Goal: Task Accomplishment & Management: Use online tool/utility

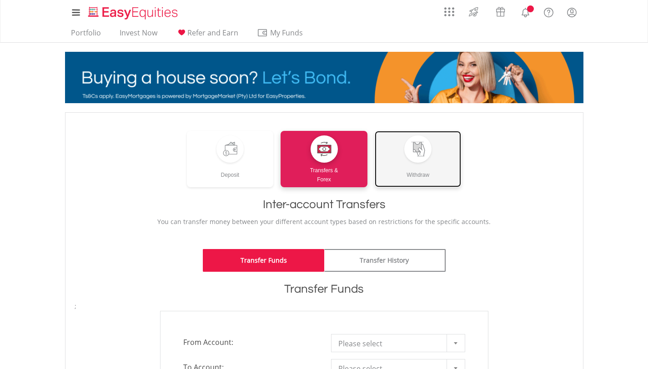
click at [422, 155] on div at bounding box center [417, 149] width 15 height 15
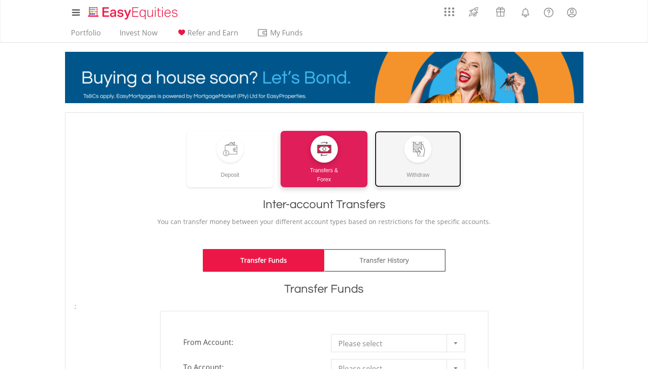
click at [413, 166] on div "Withdraw" at bounding box center [417, 171] width 87 height 17
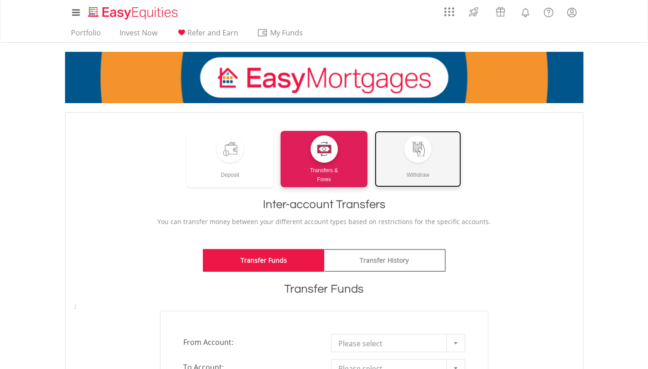
click at [417, 170] on div "Withdraw" at bounding box center [417, 171] width 87 height 17
